Goal: Transaction & Acquisition: Purchase product/service

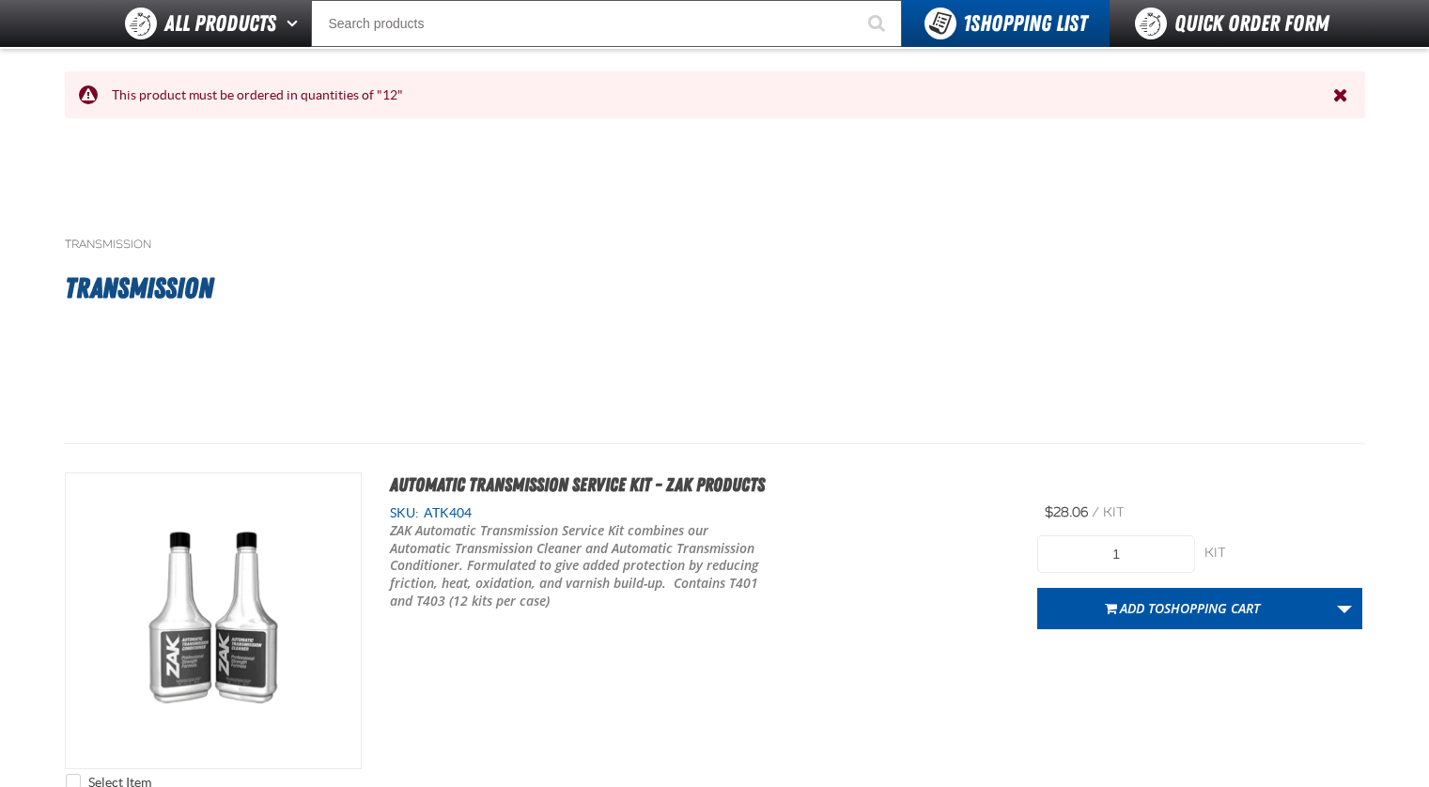
scroll to position [2443, 0]
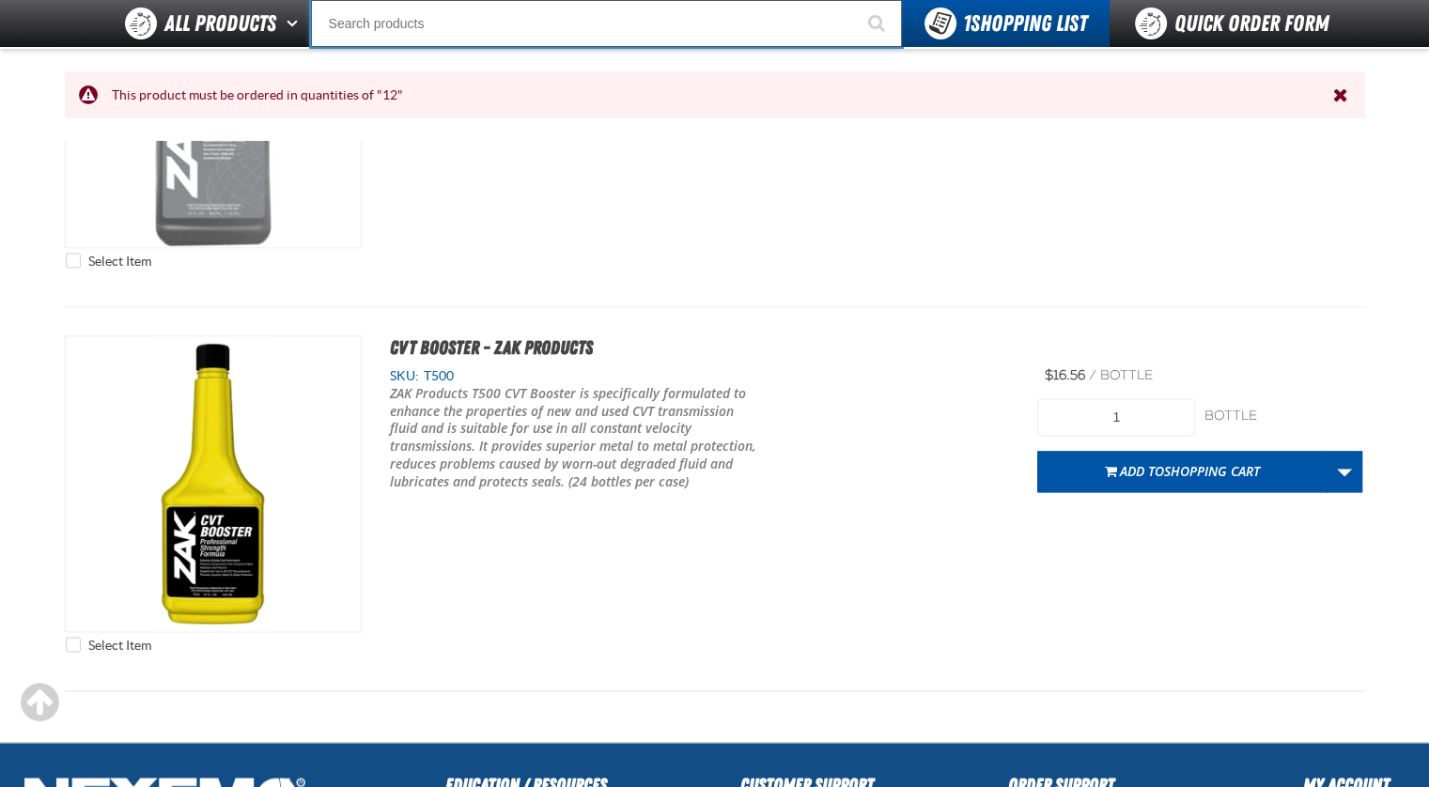
click at [610, 39] on input "Search" at bounding box center [606, 23] width 591 height 47
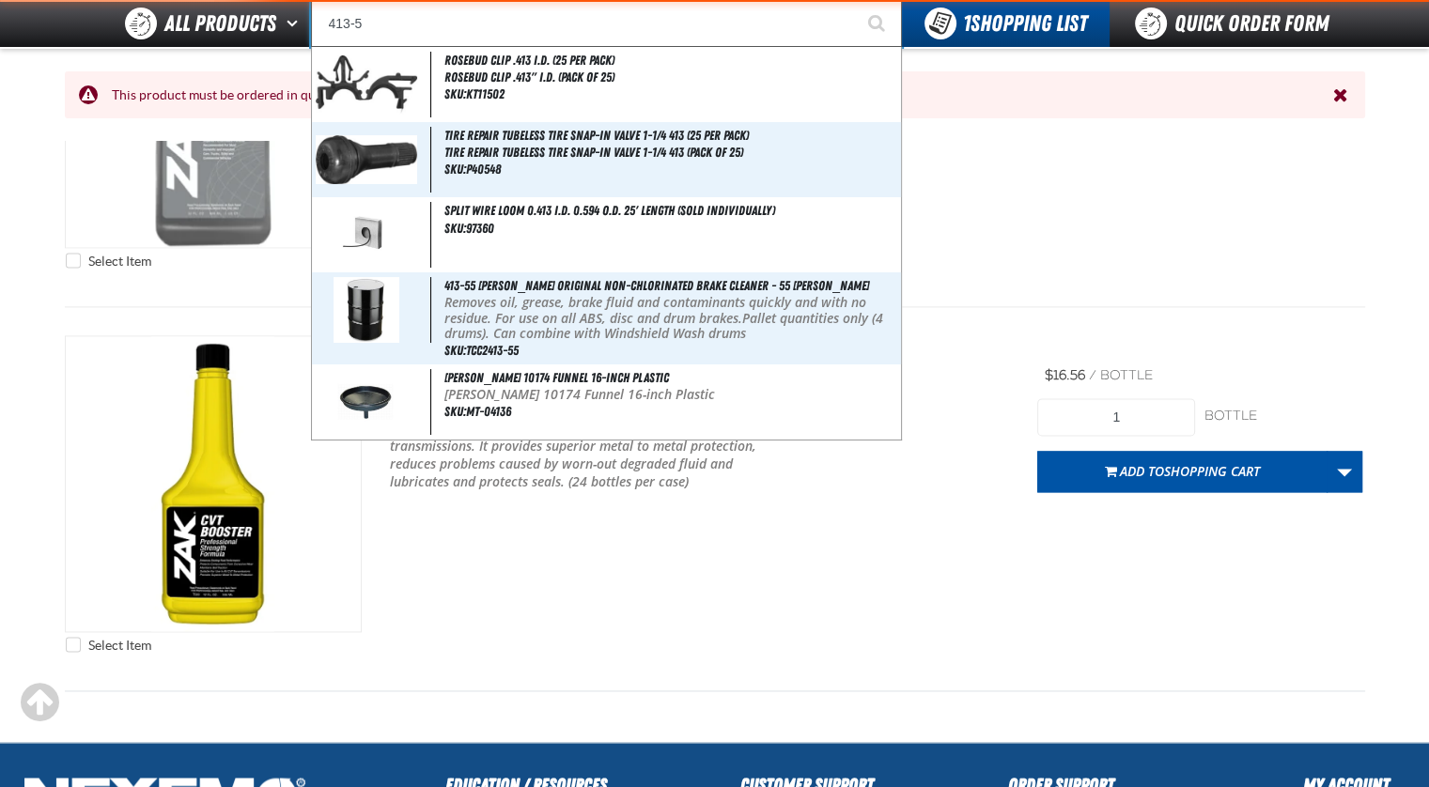
type input "413-55"
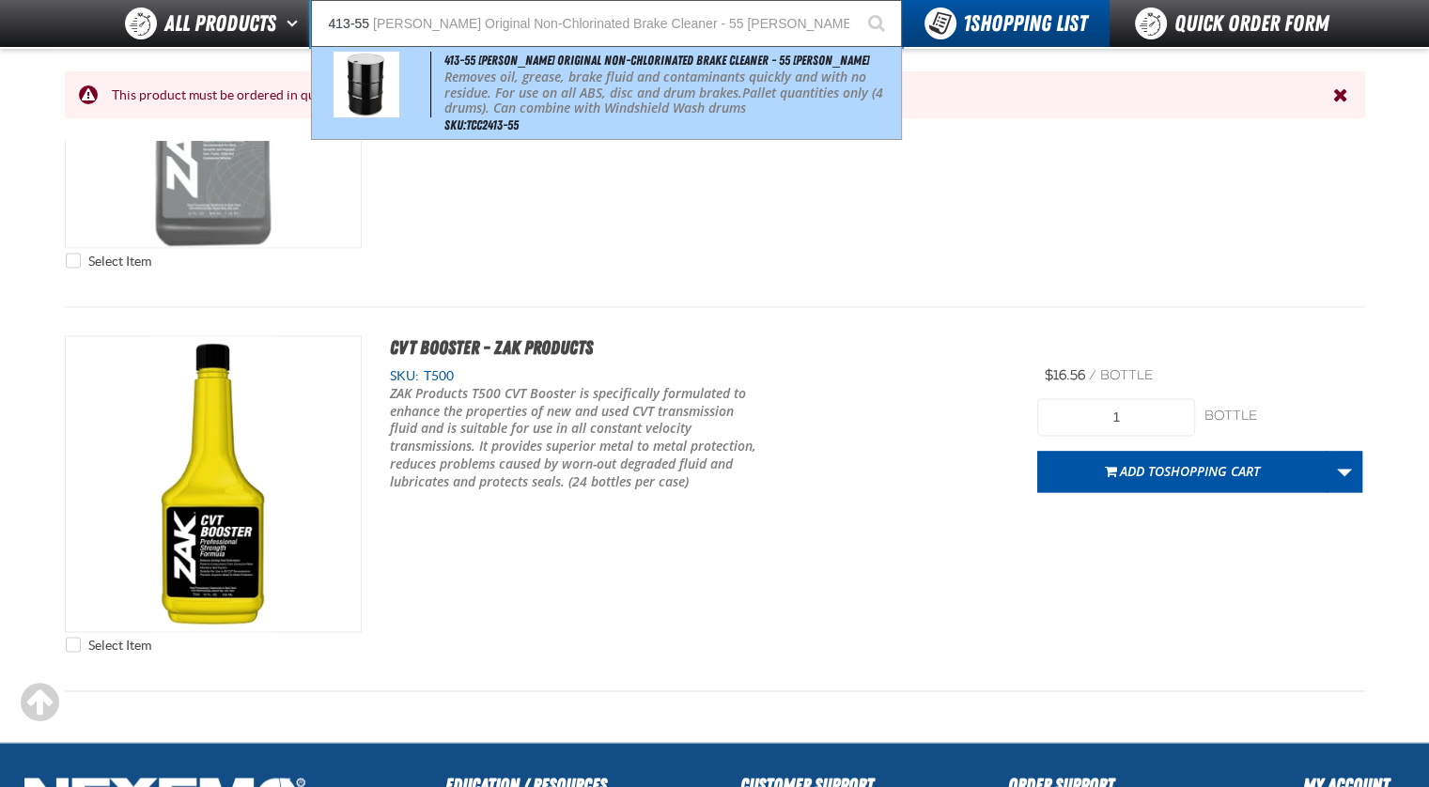
type input "413-55 [PERSON_NAME] Original Non-Chlorinated Brake Cleaner - 55 [PERSON_NAME]"
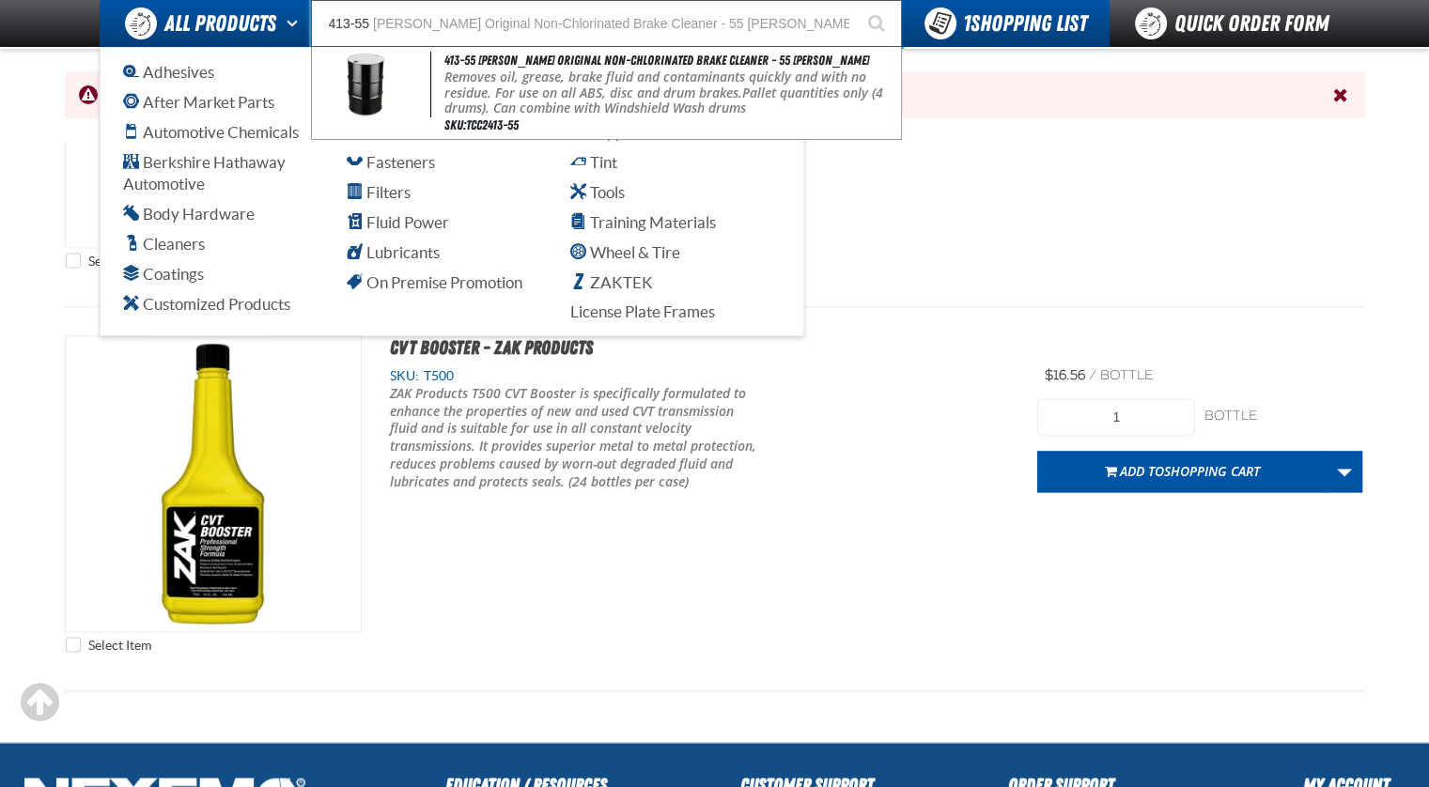
drag, startPoint x: 417, startPoint y: 14, endPoint x: 292, endPoint y: 17, distance: 125.0
click at [292, 17] on div "Back All Products Adhesives After Market Parts Automotive Chemicals Berkshire H…" at bounding box center [714, 23] width 1315 height 47
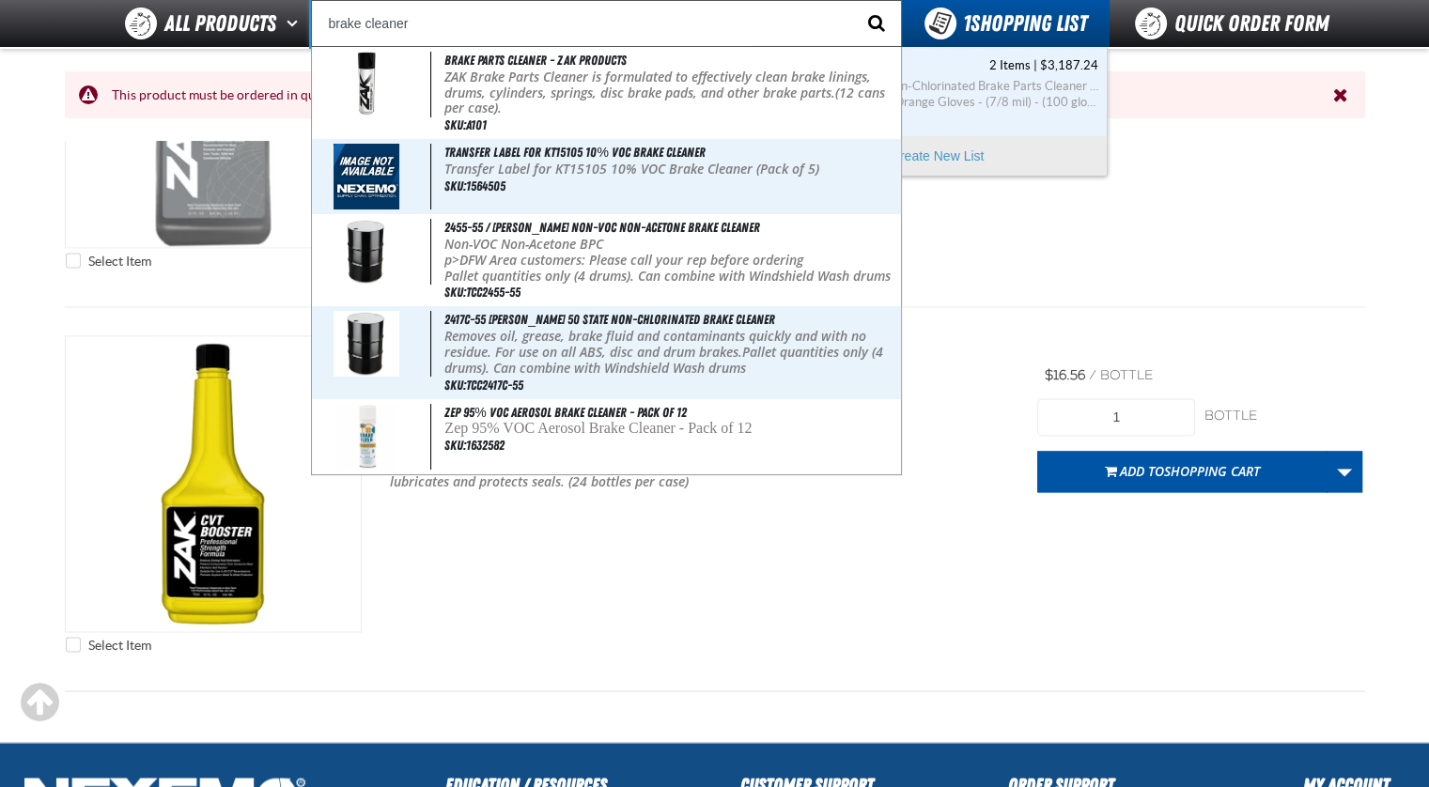
type input "brake cleaner"
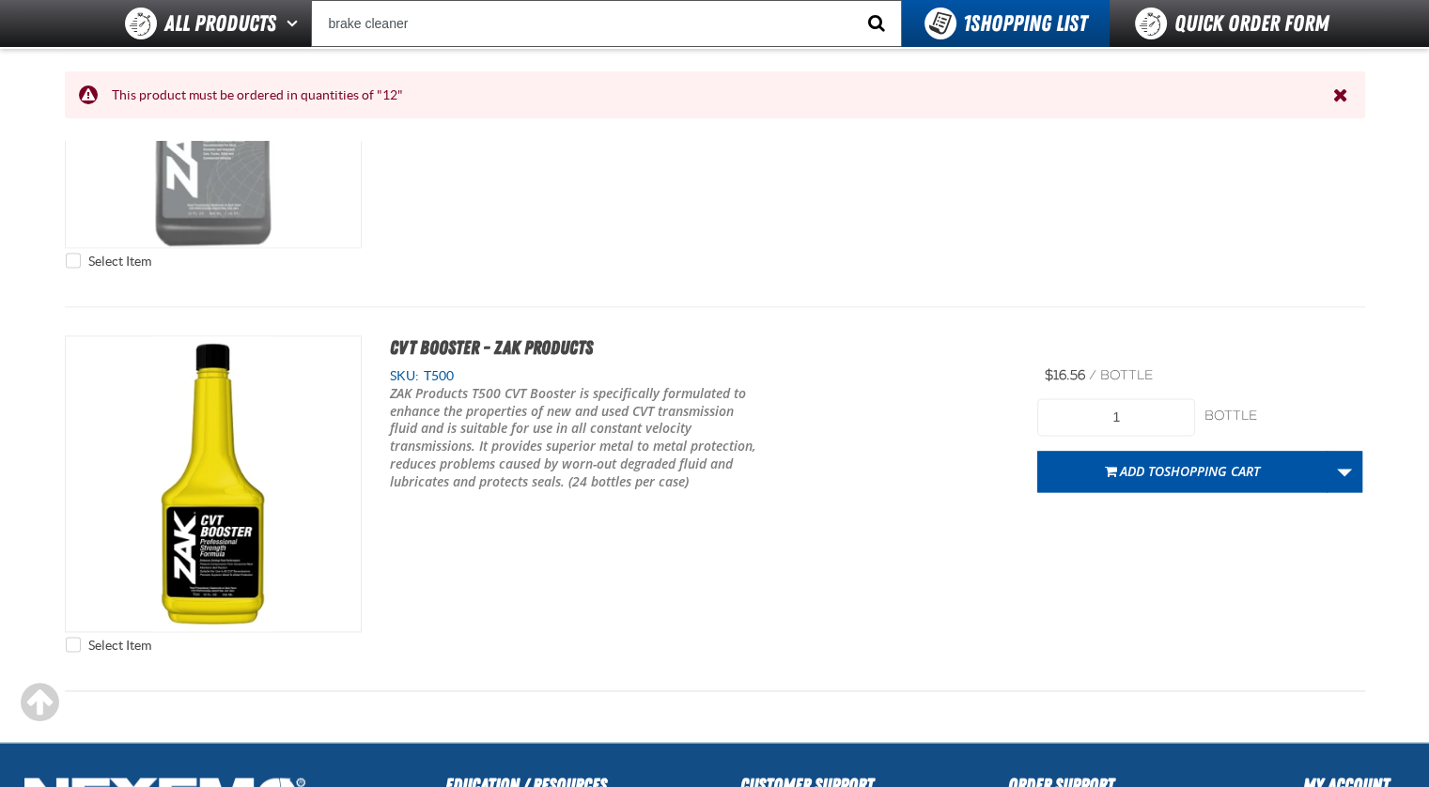
click at [871, 18] on span "Start Searching" at bounding box center [876, 23] width 17 height 18
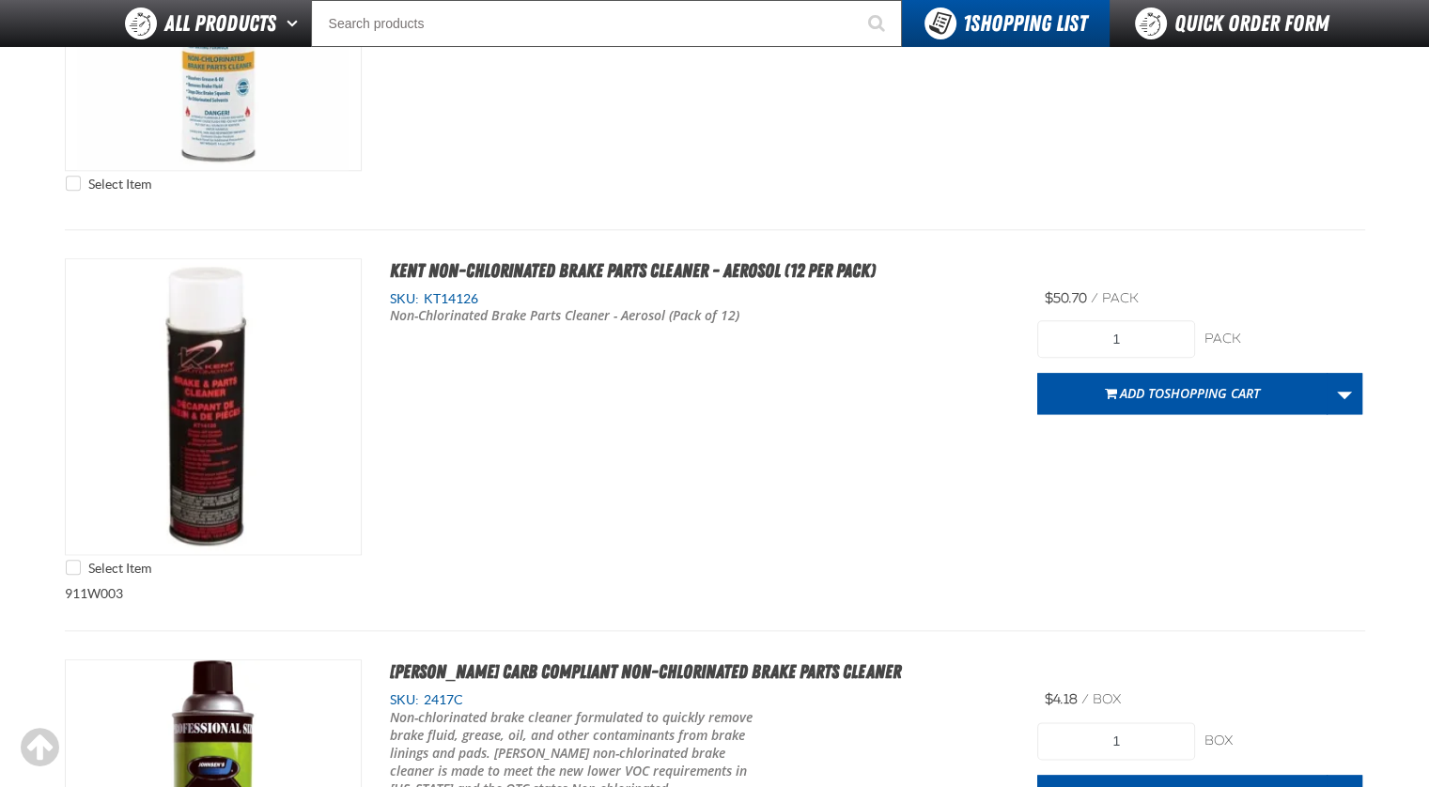
scroll to position [2255, 0]
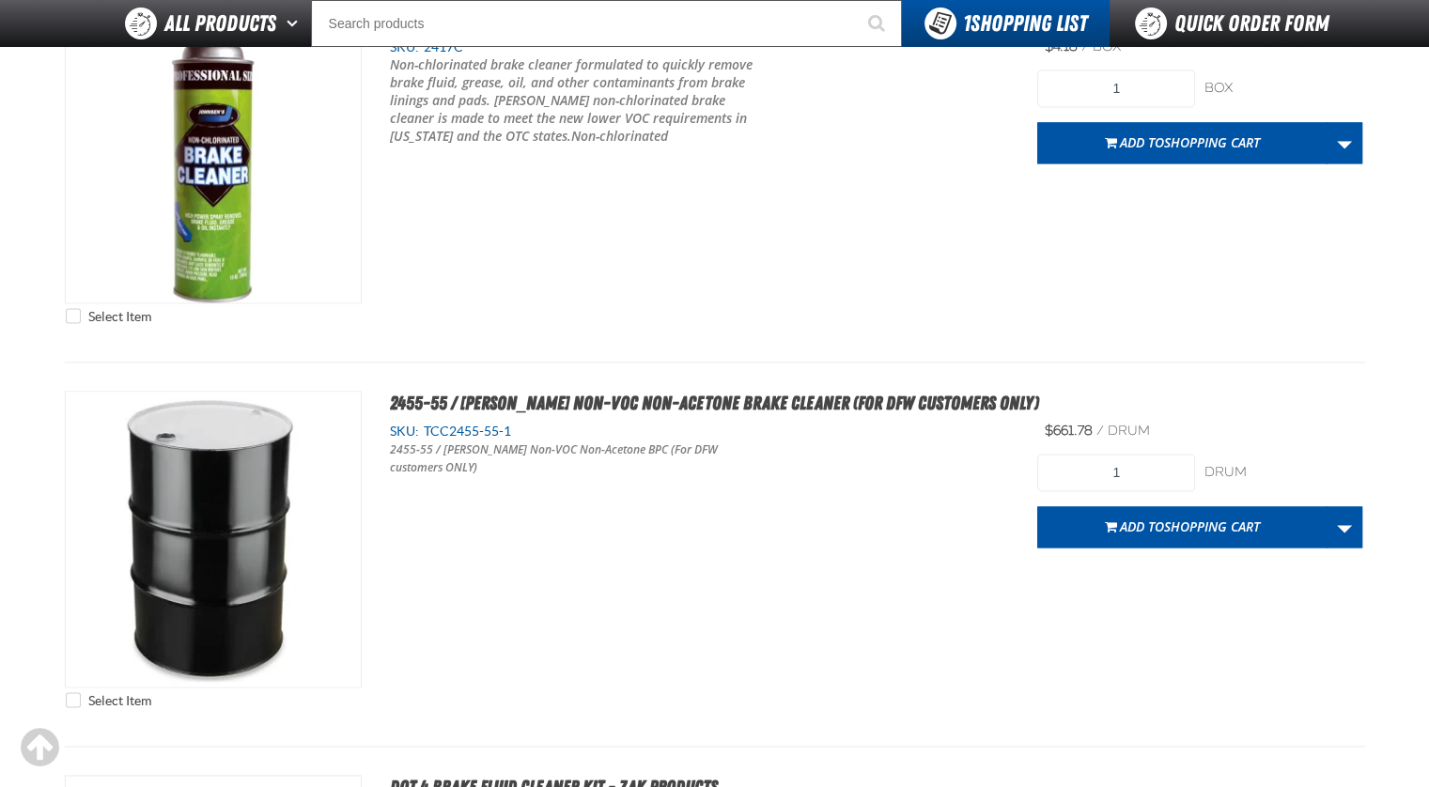
type input "4"
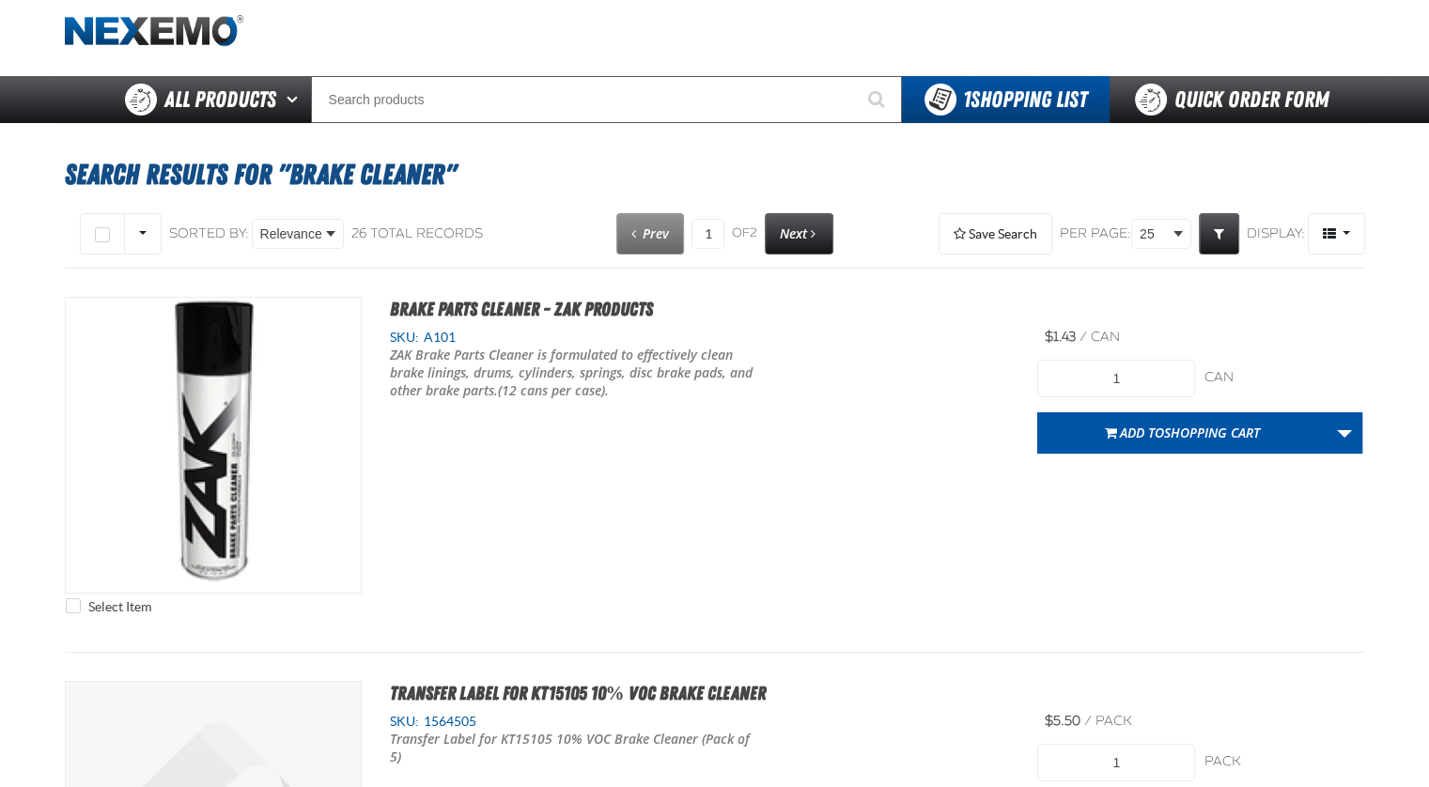
scroll to position [0, 0]
